Goal: Task Accomplishment & Management: Use online tool/utility

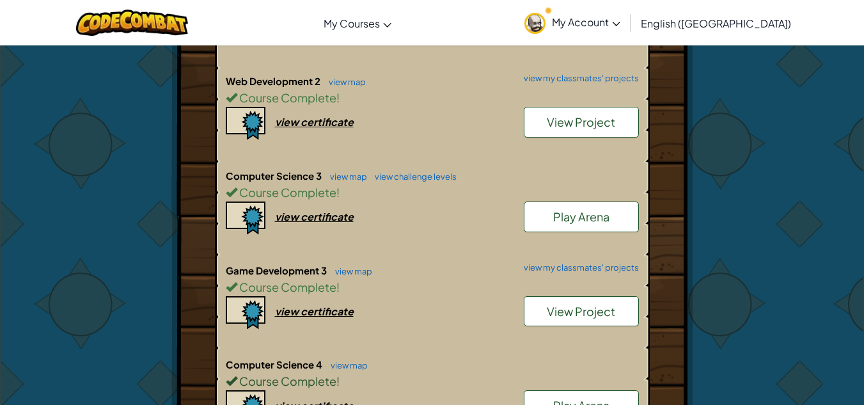
scroll to position [1045, 0]
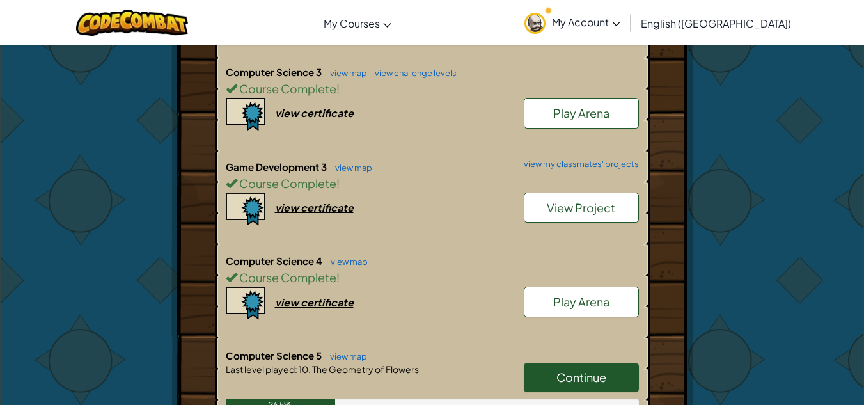
click at [599, 370] on span "Continue" at bounding box center [581, 377] width 50 height 15
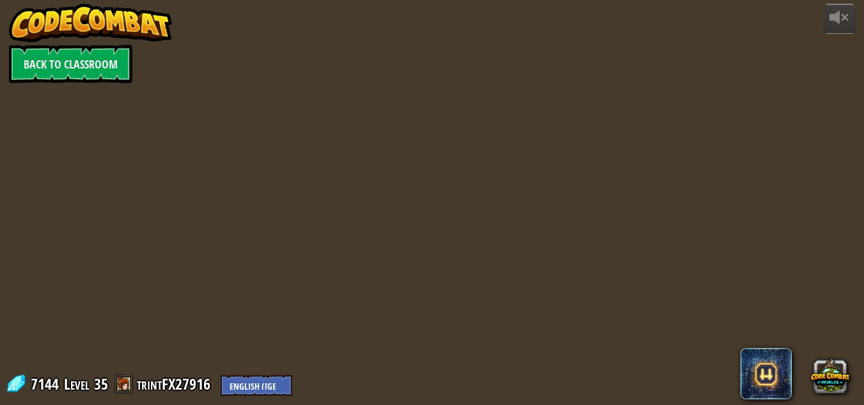
select select "en-[GEOGRAPHIC_DATA]"
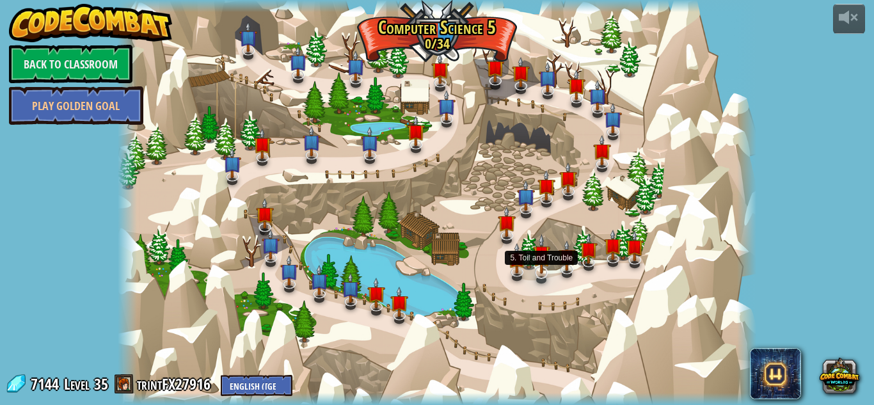
select select "en-[GEOGRAPHIC_DATA]"
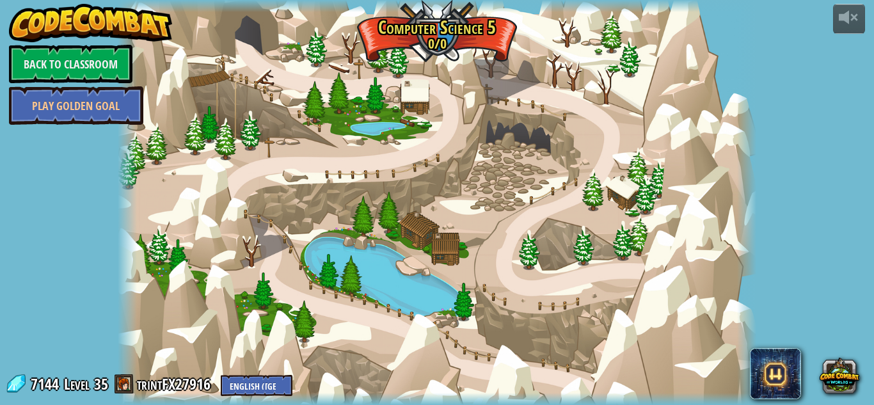
select select "en-[GEOGRAPHIC_DATA]"
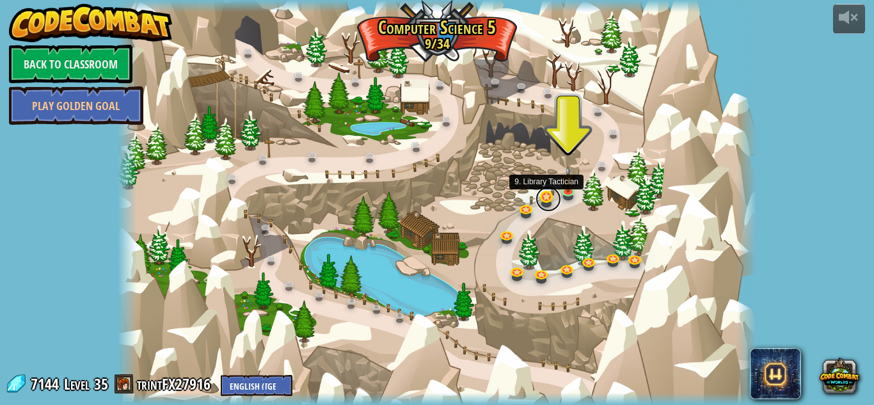
click at [549, 192] on link at bounding box center [548, 199] width 26 height 26
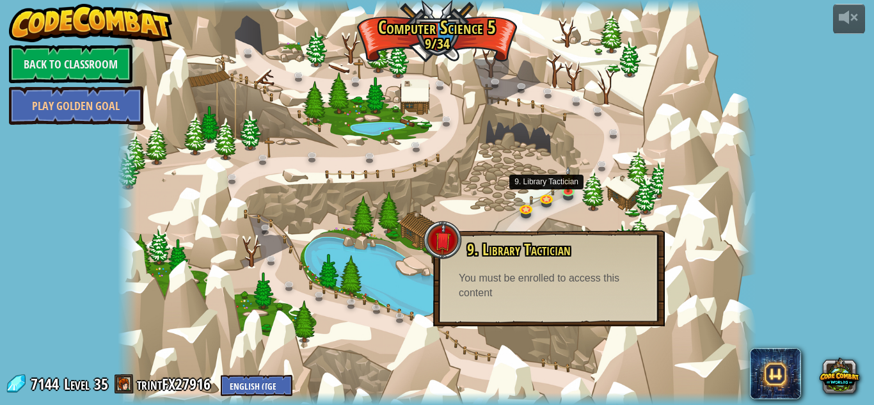
click at [549, 305] on div "9. Library Tactician Hushbaum has been ambushed and could use your help! You mu…" at bounding box center [549, 278] width 232 height 96
click at [730, 249] on div at bounding box center [437, 202] width 638 height 405
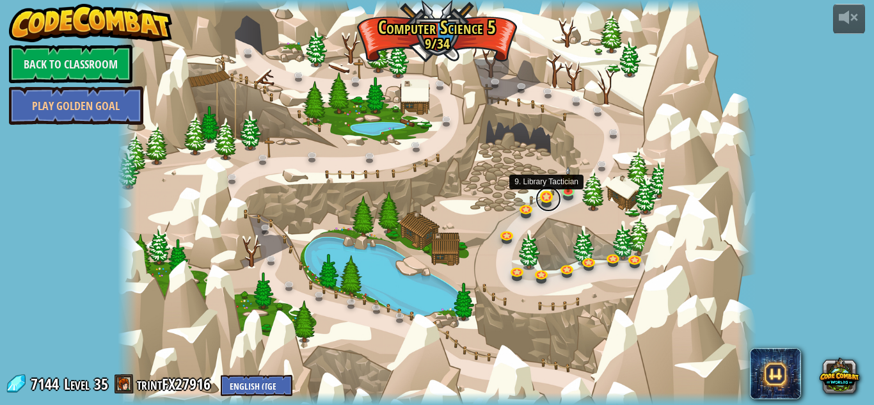
click at [551, 201] on link at bounding box center [548, 199] width 26 height 26
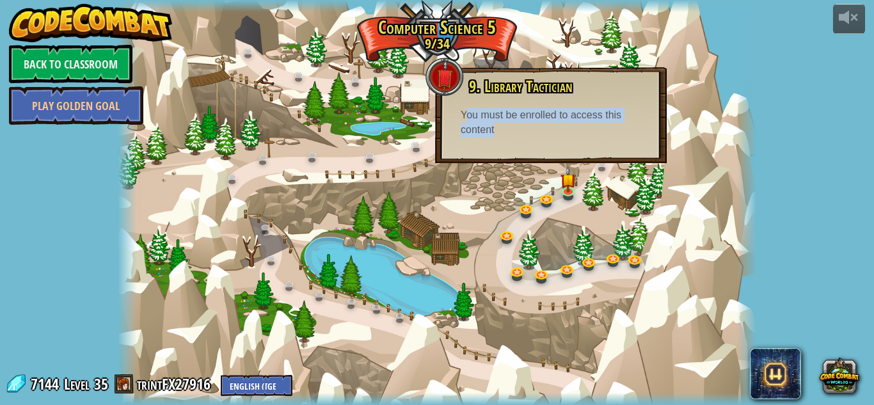
drag, startPoint x: 464, startPoint y: 119, endPoint x: 567, endPoint y: 134, distance: 104.1
click at [562, 133] on div "You must be enrolled to access this content" at bounding box center [551, 122] width 180 height 29
click at [747, 148] on div at bounding box center [746, 202] width 19 height 405
click at [479, 202] on div at bounding box center [437, 202] width 638 height 405
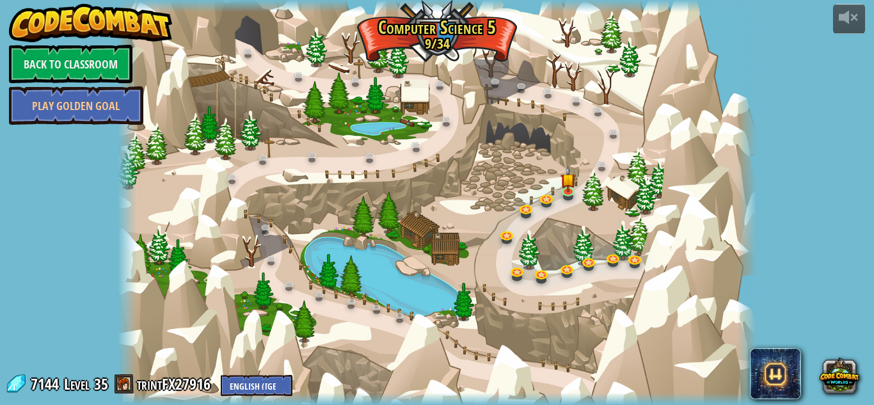
click at [535, 197] on div at bounding box center [437, 202] width 638 height 405
click at [540, 197] on link at bounding box center [548, 199] width 26 height 26
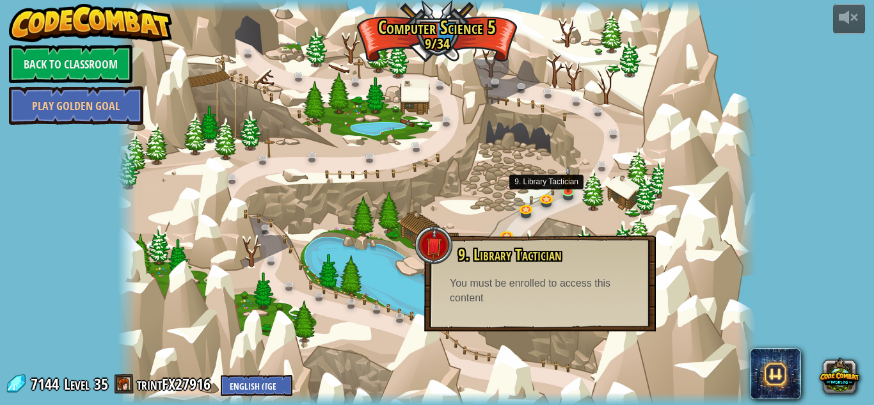
click at [615, 220] on div at bounding box center [437, 202] width 638 height 405
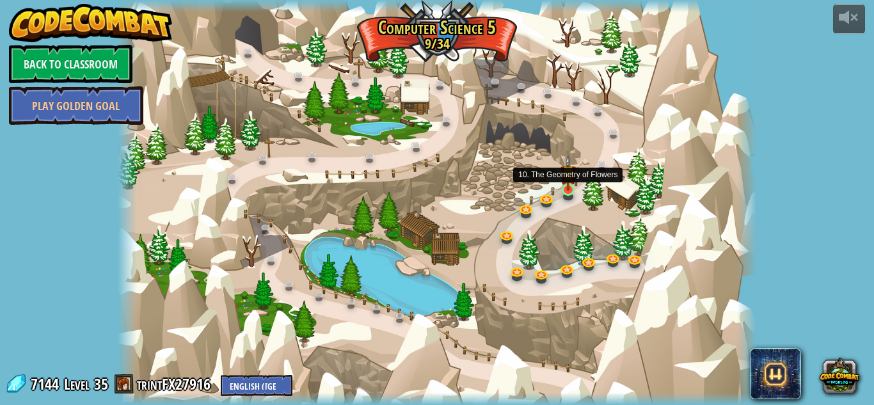
click at [573, 186] on img at bounding box center [567, 172] width 15 height 35
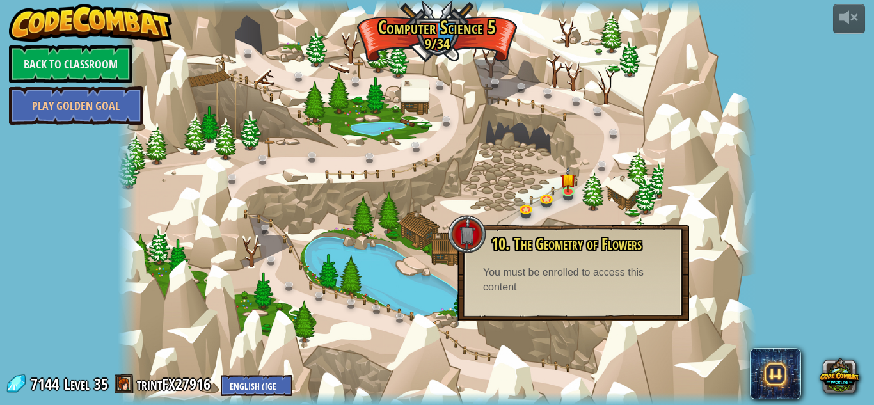
click at [683, 192] on div at bounding box center [437, 202] width 638 height 405
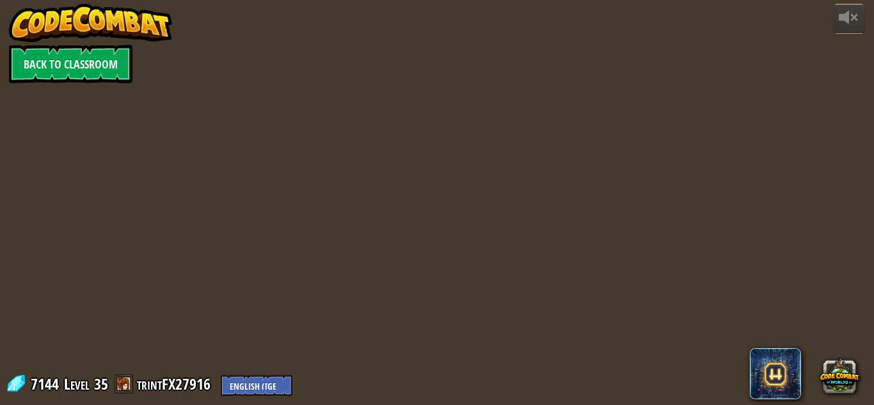
select select "en-[GEOGRAPHIC_DATA]"
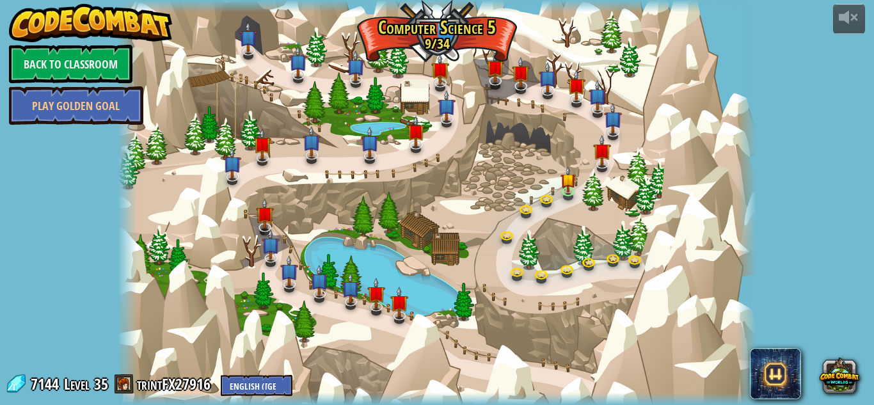
select select "en-[GEOGRAPHIC_DATA]"
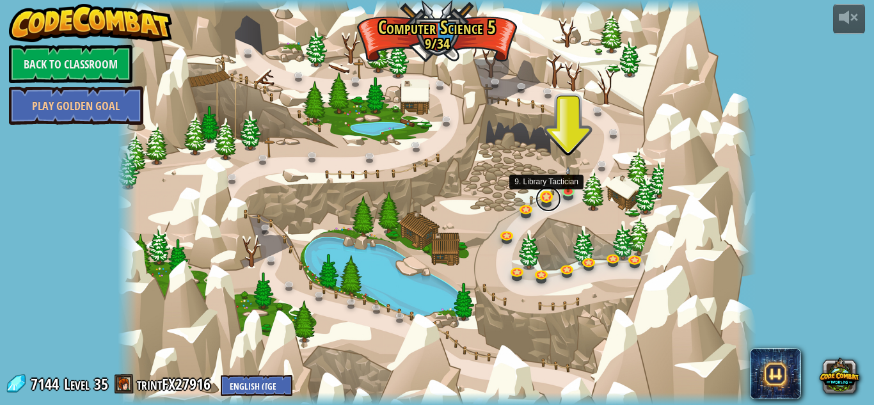
click at [546, 200] on link at bounding box center [548, 199] width 26 height 26
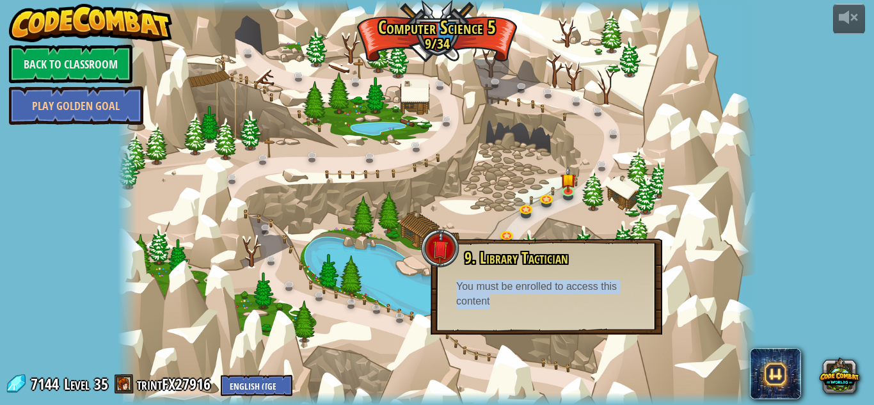
drag, startPoint x: 452, startPoint y: 290, endPoint x: 570, endPoint y: 302, distance: 118.3
click at [570, 302] on div "9. Library Tactician Hushbaum has been ambushed and could use your help! You mu…" at bounding box center [546, 278] width 206 height 59
copy div "You must be enrolled to access this content"
click at [43, 51] on link "Back to Classroom" at bounding box center [70, 64] width 123 height 38
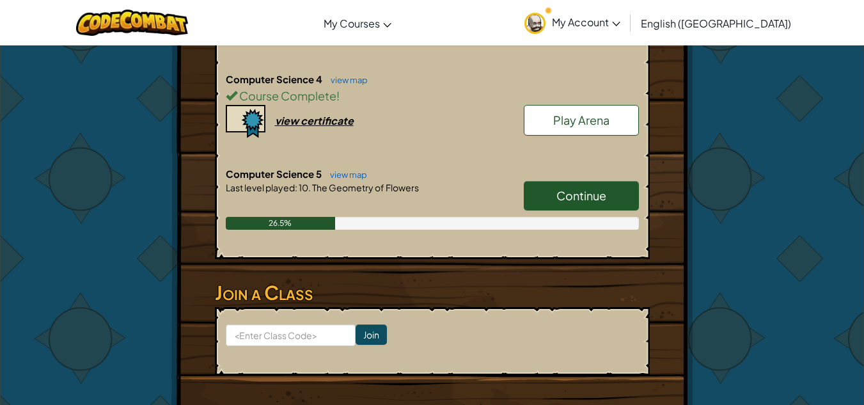
scroll to position [1343, 0]
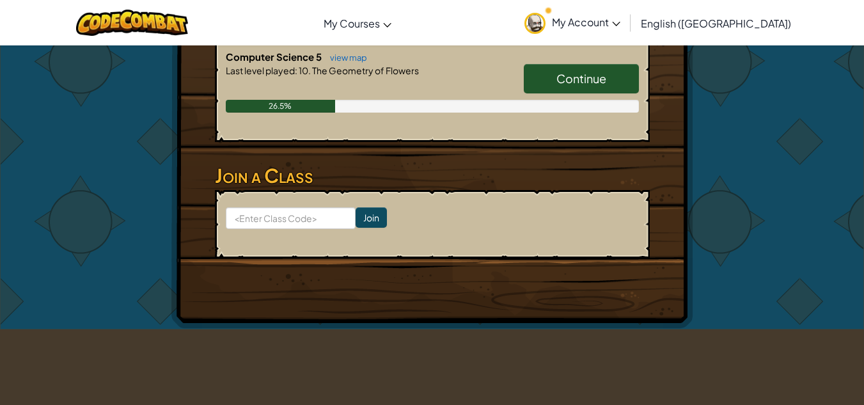
click at [571, 71] on span "Continue" at bounding box center [581, 78] width 50 height 15
select select "en-[GEOGRAPHIC_DATA]"
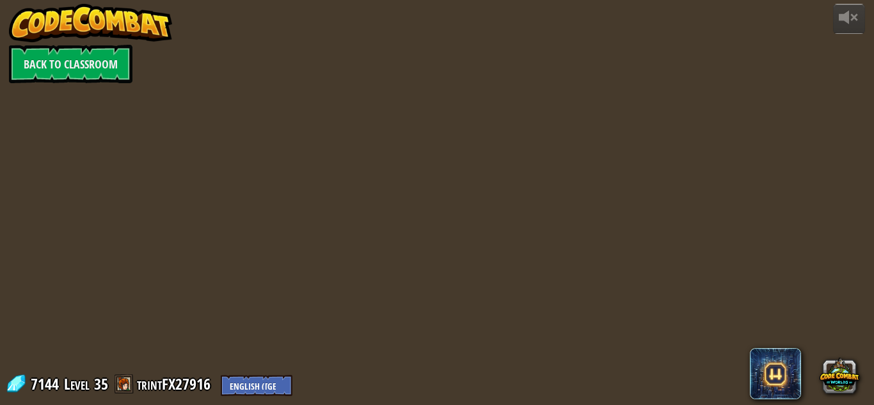
select select "en-[GEOGRAPHIC_DATA]"
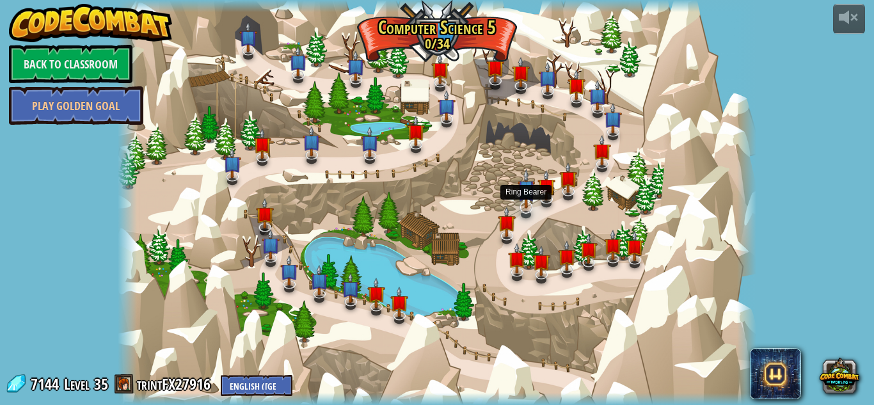
select select "en-[GEOGRAPHIC_DATA]"
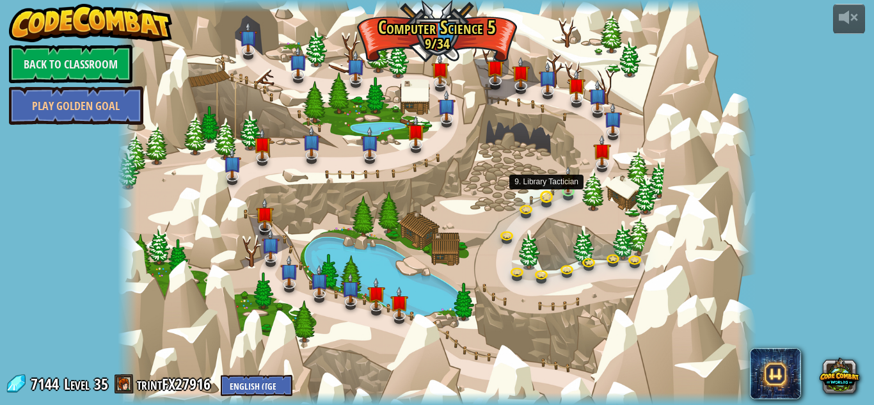
select select "en-[GEOGRAPHIC_DATA]"
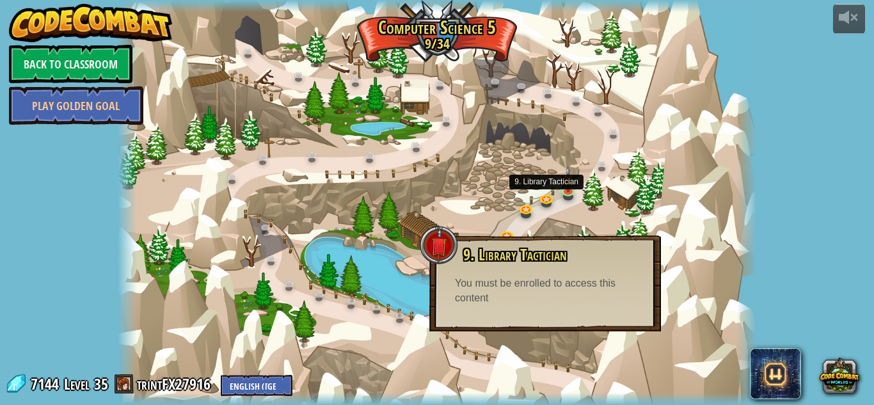
click at [545, 197] on link at bounding box center [548, 200] width 26 height 19
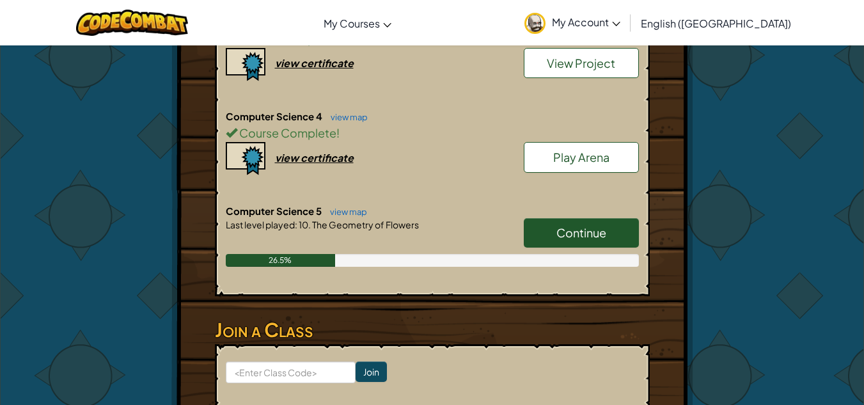
scroll to position [1194, 0]
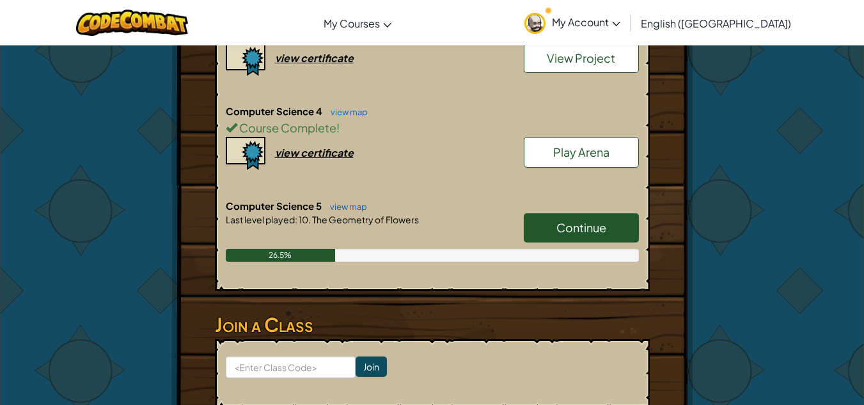
click at [597, 217] on link "Continue" at bounding box center [581, 227] width 115 height 29
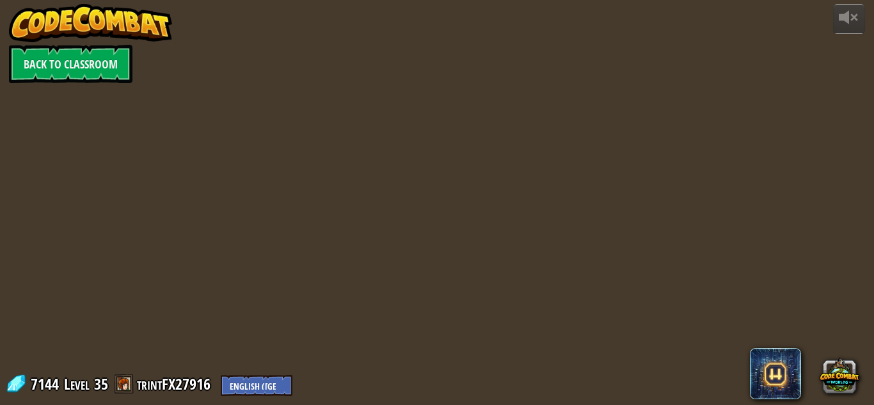
select select "en-[GEOGRAPHIC_DATA]"
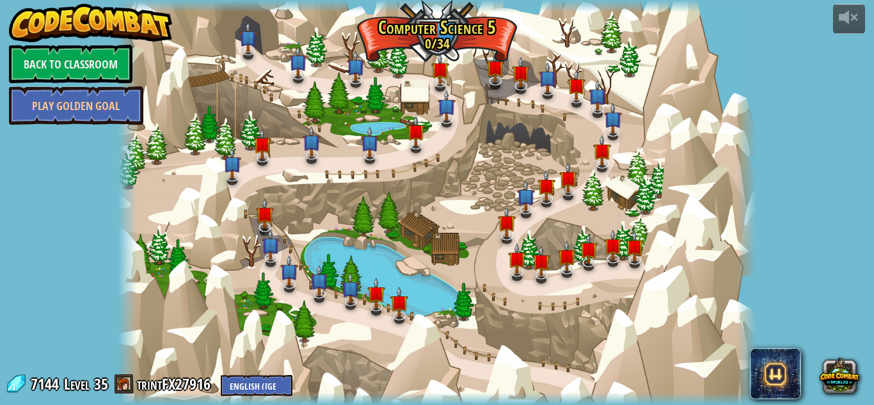
select select "en-[GEOGRAPHIC_DATA]"
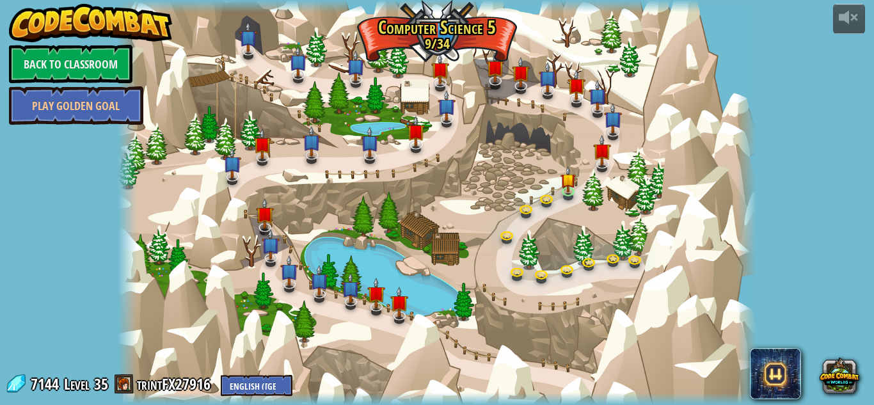
select select "en-[GEOGRAPHIC_DATA]"
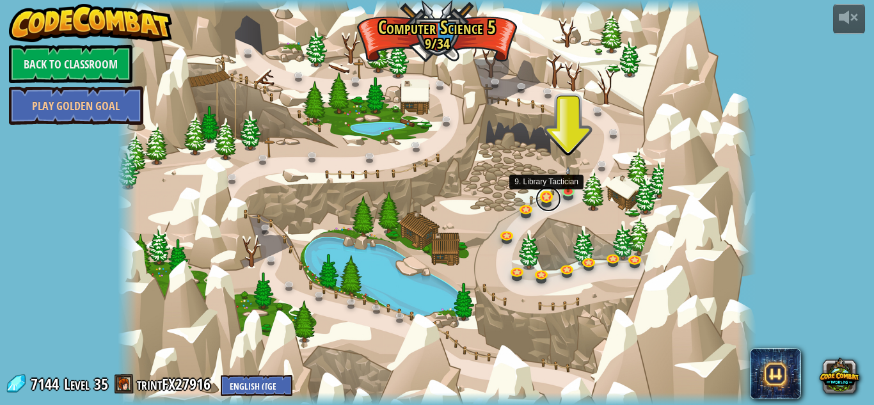
click at [541, 203] on link at bounding box center [548, 199] width 26 height 26
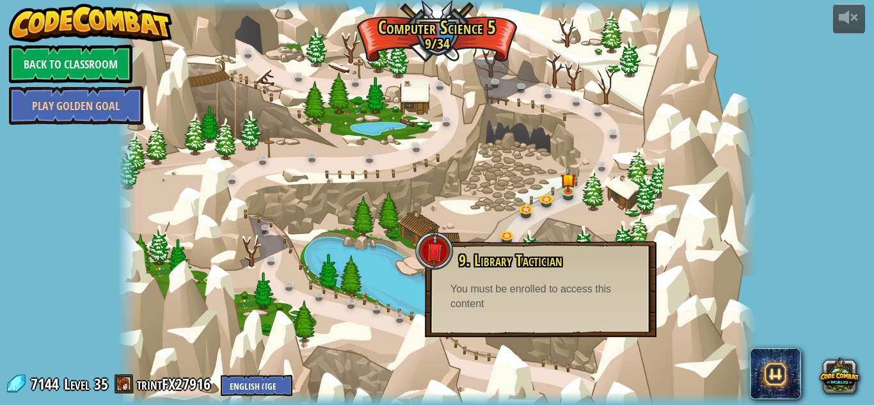
click at [675, 304] on div at bounding box center [437, 202] width 638 height 405
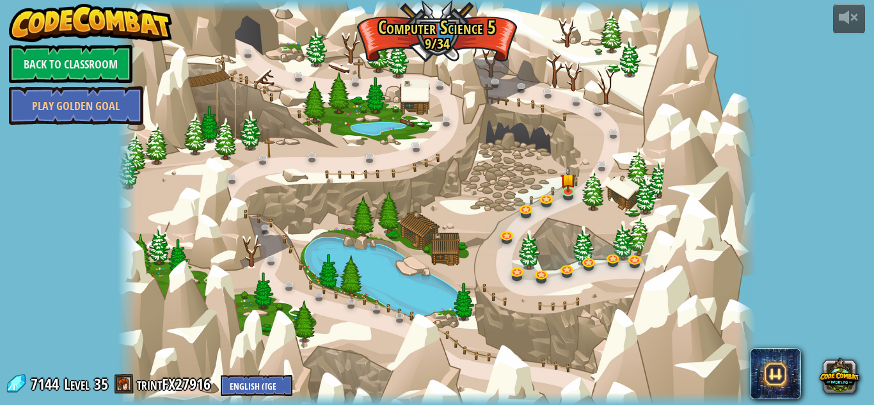
click at [551, 189] on div at bounding box center [437, 202] width 638 height 405
click at [549, 193] on link at bounding box center [548, 199] width 26 height 26
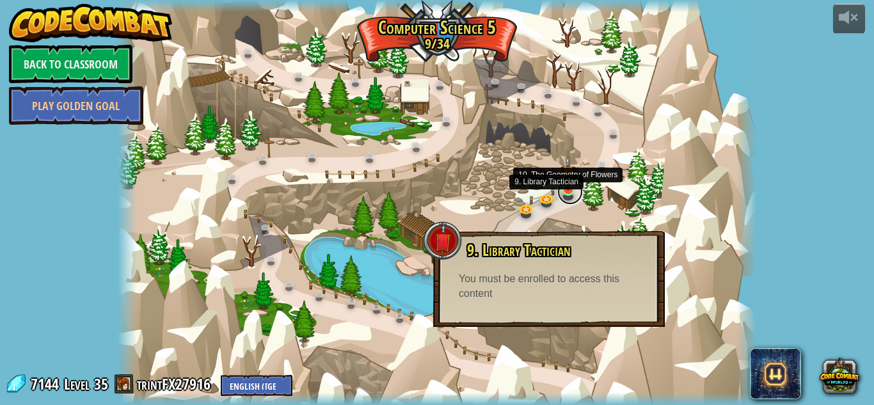
click at [571, 194] on link at bounding box center [570, 192] width 26 height 26
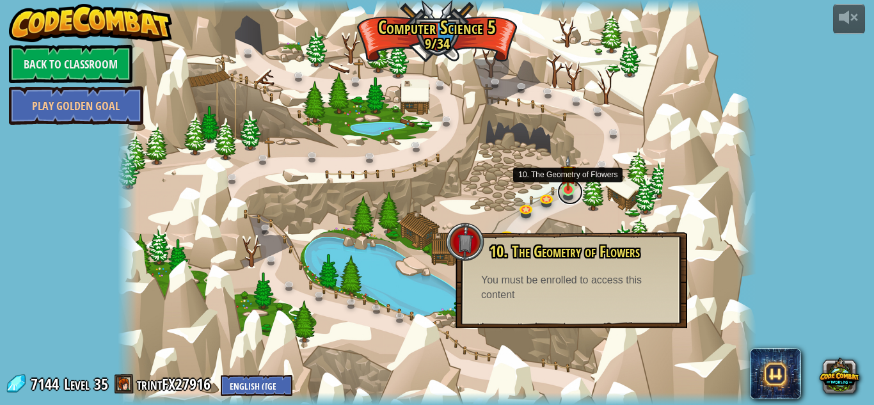
click at [571, 194] on link at bounding box center [570, 192] width 26 height 26
click at [534, 215] on link at bounding box center [528, 209] width 26 height 26
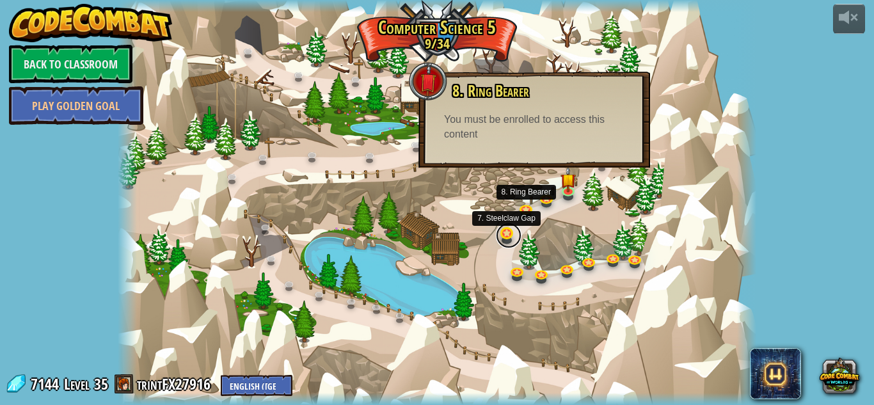
click at [508, 233] on link at bounding box center [509, 236] width 26 height 26
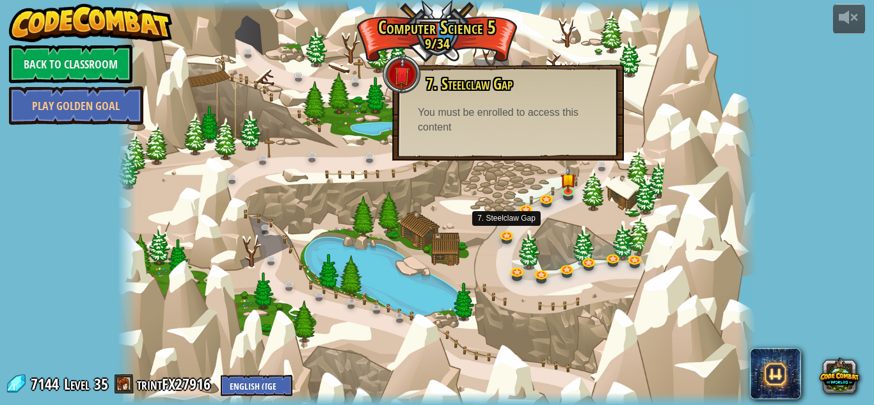
click at [502, 252] on div at bounding box center [437, 202] width 638 height 405
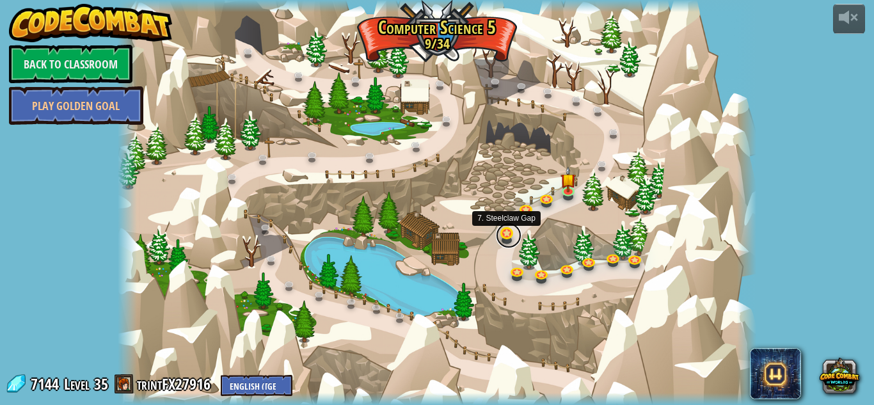
click at [503, 244] on link at bounding box center [509, 236] width 26 height 26
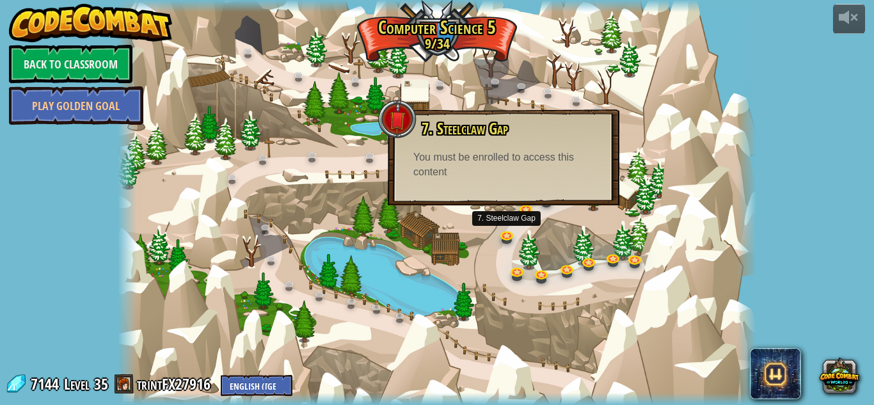
click at [518, 190] on div "7. Steelclaw Gap Surrounded by enemies in Steelclaw Gap, the remainder of your …" at bounding box center [504, 157] width 232 height 96
click at [512, 265] on link at bounding box center [519, 272] width 26 height 26
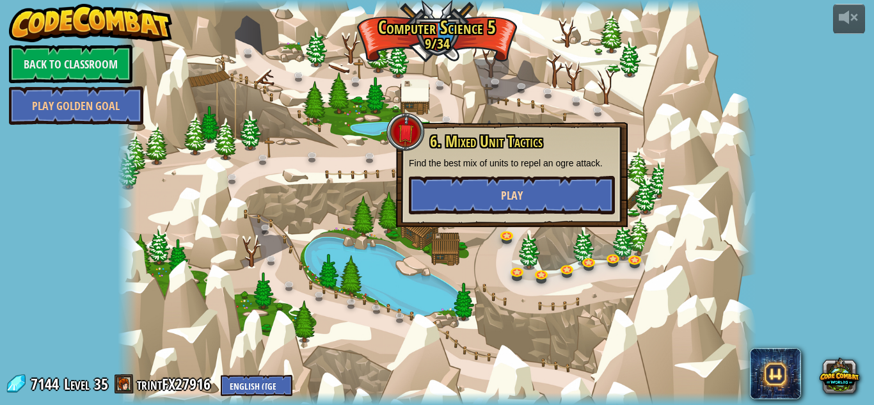
click at [509, 189] on div "6. Mixed Unit Tactics Find the best mix of units to repel an ogre attack. Play" at bounding box center [512, 173] width 206 height 81
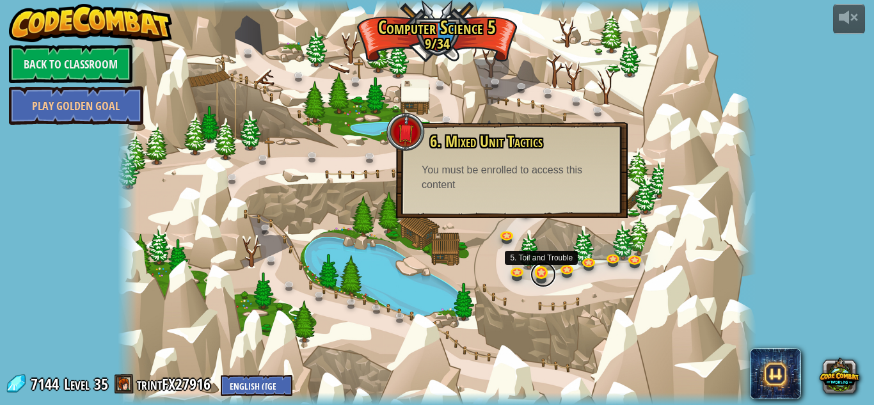
click at [540, 275] on link at bounding box center [543, 275] width 26 height 26
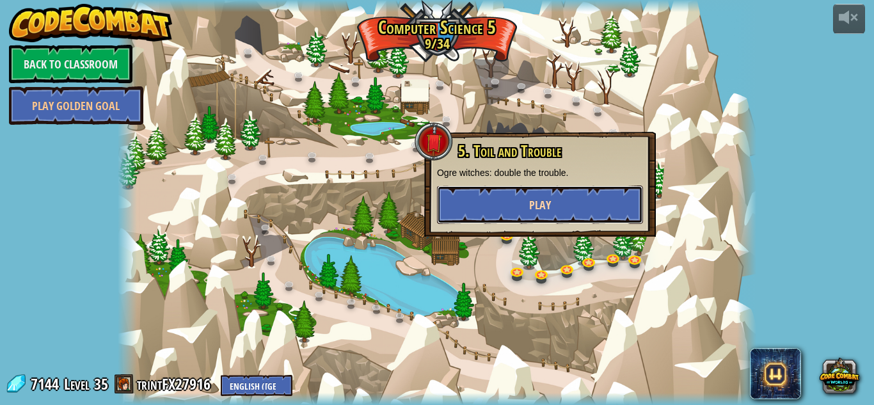
click at [537, 216] on button "Play" at bounding box center [540, 204] width 206 height 38
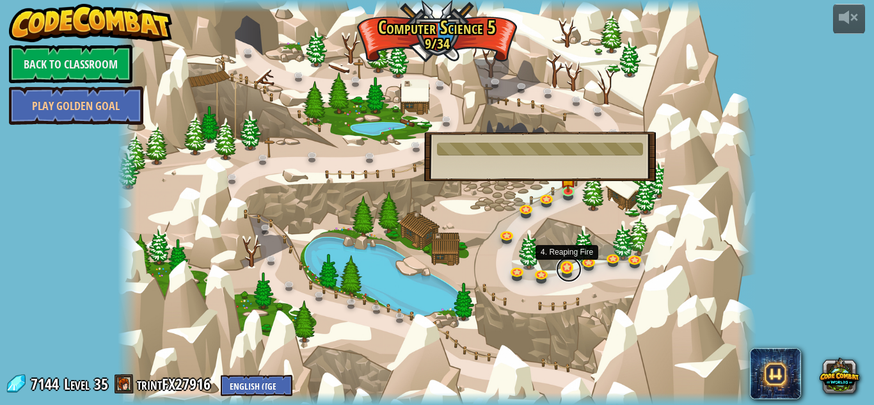
click at [572, 269] on link at bounding box center [569, 269] width 26 height 26
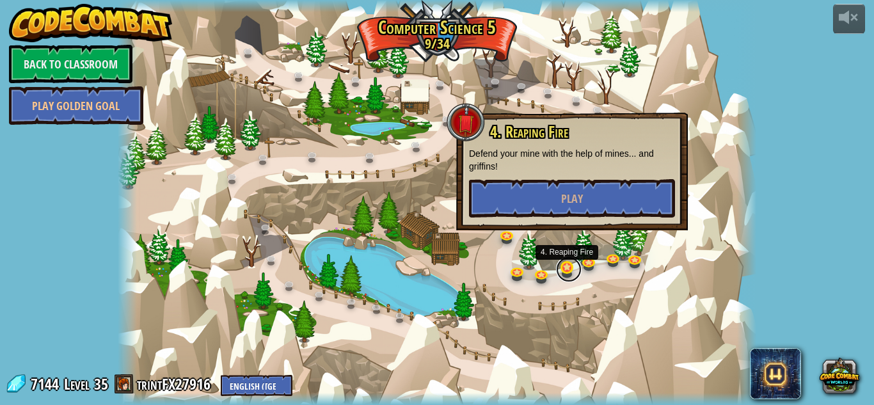
click at [572, 269] on link at bounding box center [569, 269] width 26 height 26
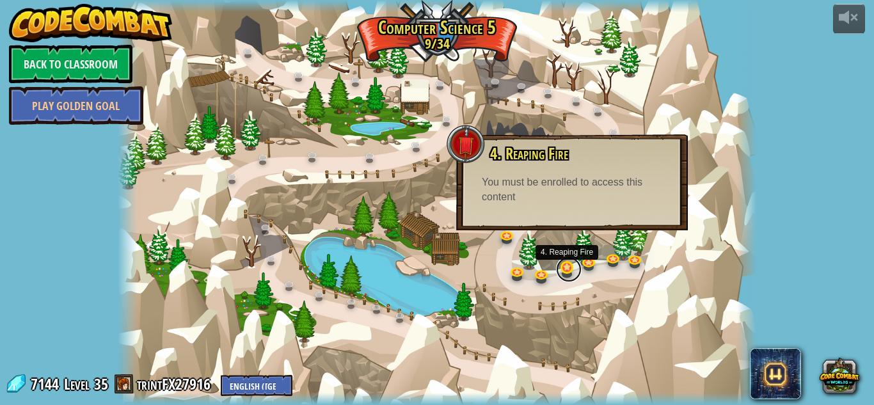
click at [562, 274] on link at bounding box center [569, 269] width 26 height 26
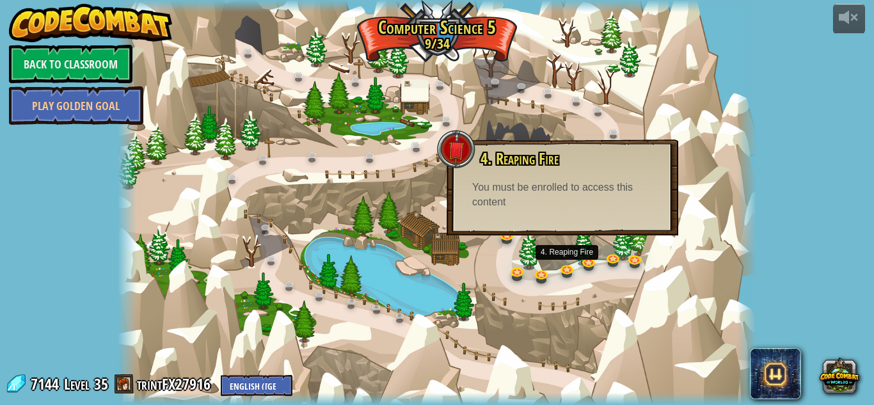
click at [666, 138] on div at bounding box center [437, 202] width 638 height 405
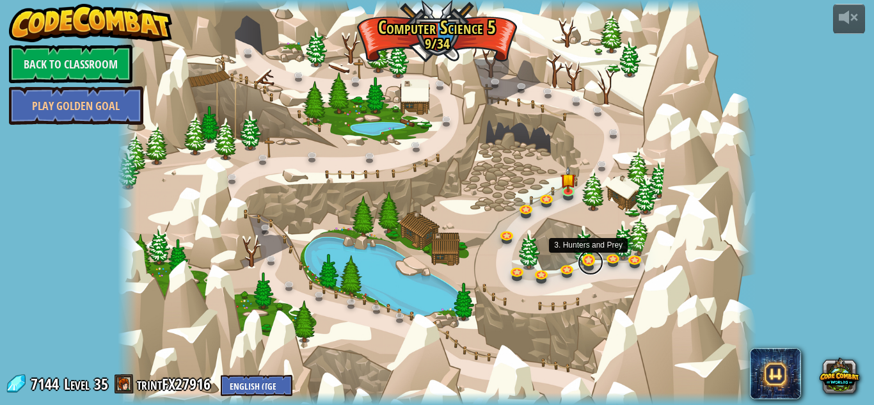
click at [585, 257] on link at bounding box center [591, 262] width 26 height 26
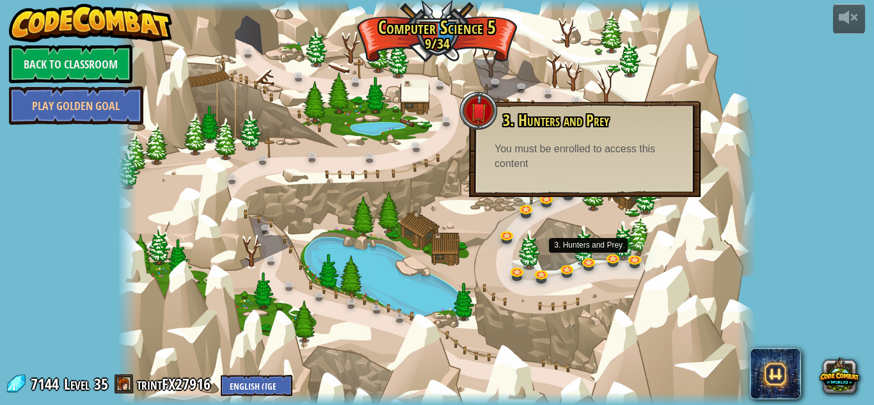
click at [583, 230] on div at bounding box center [437, 202] width 638 height 405
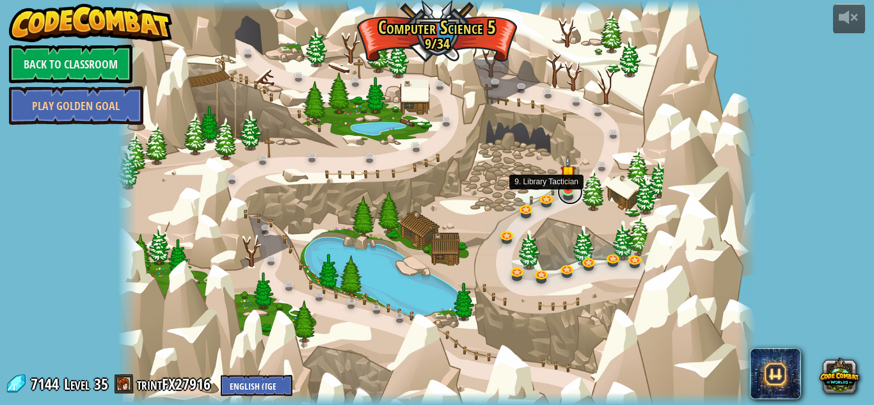
click at [564, 193] on link at bounding box center [570, 192] width 26 height 26
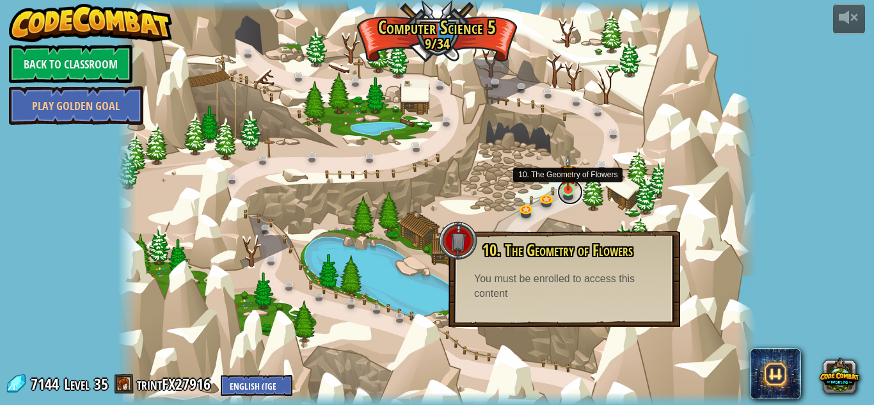
click at [564, 192] on link at bounding box center [570, 192] width 26 height 26
